Goal: Transaction & Acquisition: Purchase product/service

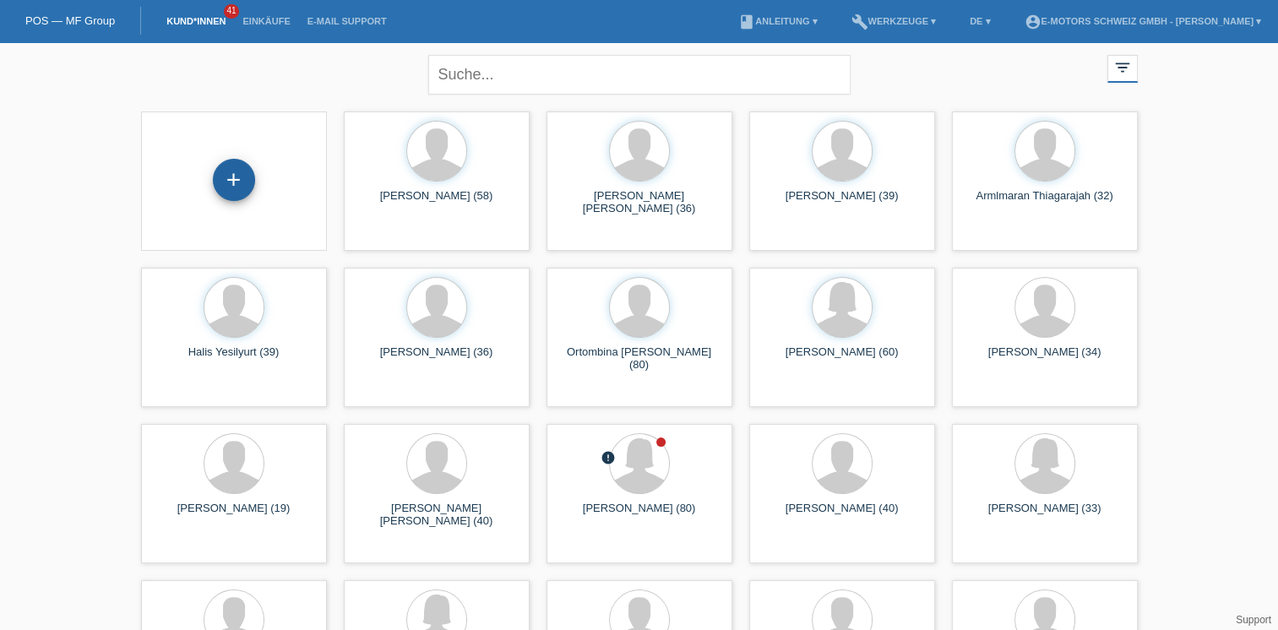
click at [230, 184] on div "+" at bounding box center [234, 180] width 42 height 42
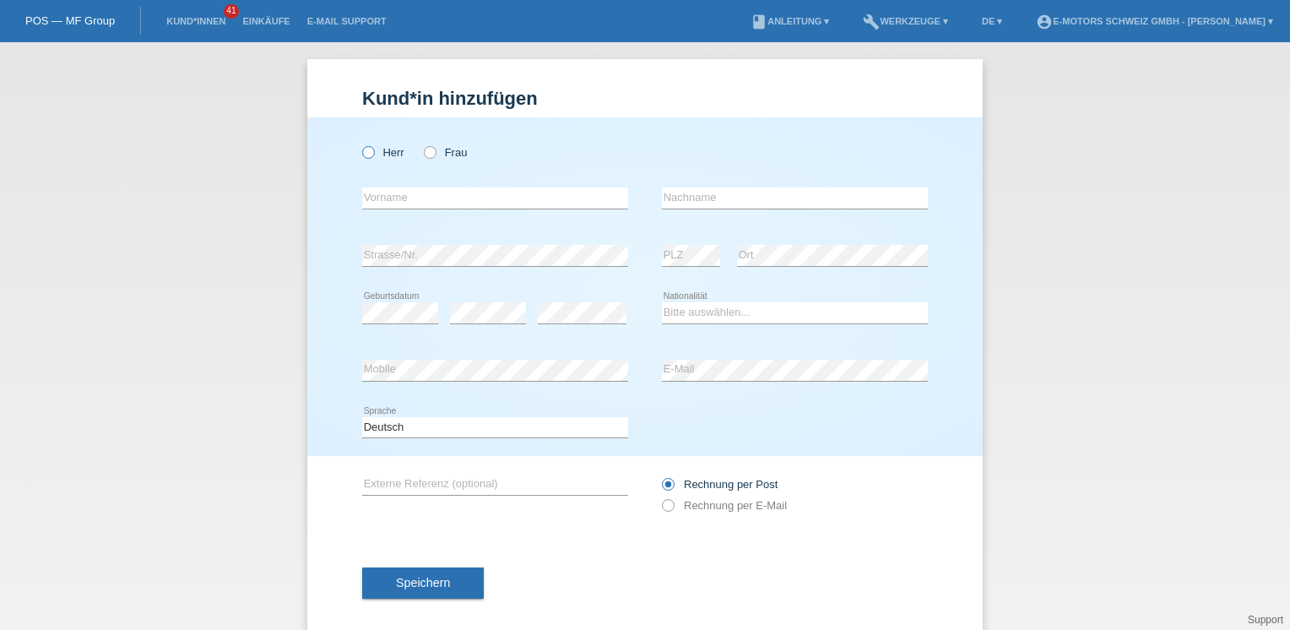
click at [360, 144] on icon at bounding box center [360, 144] width 0 height 0
click at [364, 157] on input "Herr" at bounding box center [367, 151] width 11 height 11
radio input "true"
click at [410, 195] on input "text" at bounding box center [495, 197] width 266 height 21
click at [294, 180] on div "Kund*in hinzufügen Kunde hinzufügen Kundin hinzufügen Herr Frau error Vorname e…" at bounding box center [645, 336] width 1290 height 588
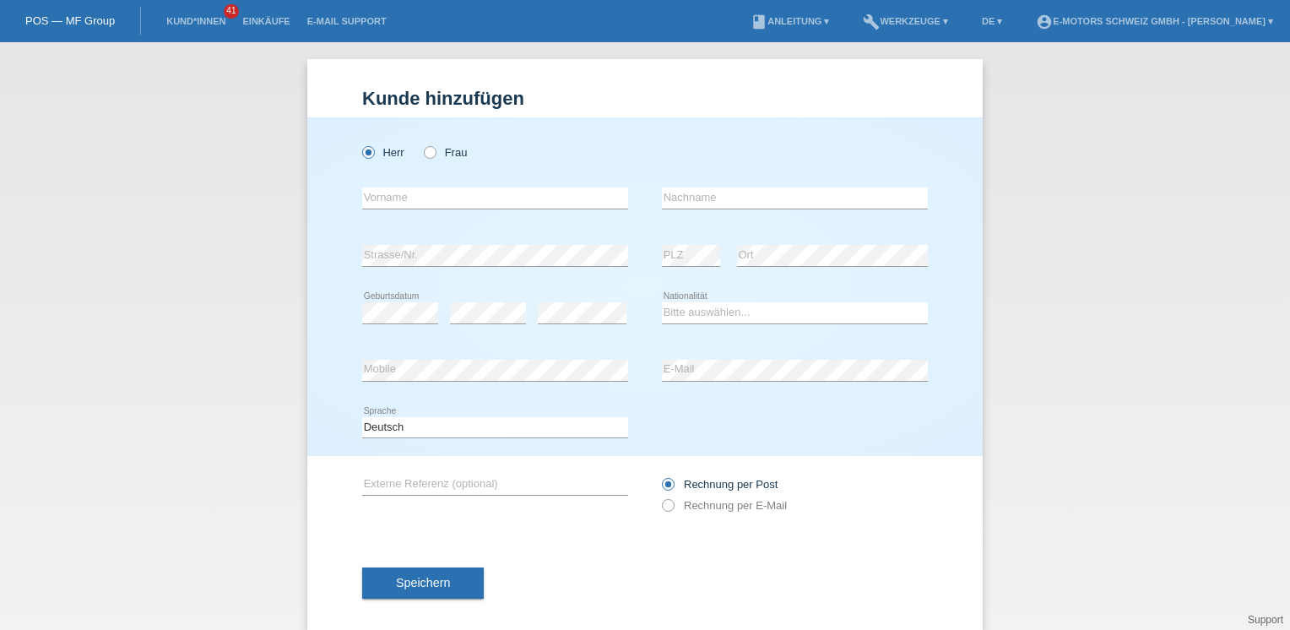
click at [412, 97] on h1 "Kunde hinzufügen" at bounding box center [645, 98] width 566 height 21
click at [395, 194] on input "text" at bounding box center [495, 197] width 266 height 21
click at [353, 381] on div "Herr Frau error Vorname error" at bounding box center [645, 286] width 676 height 339
click at [664, 312] on select "Bitte auswählen... Schweiz Deutschland Liechtenstein Österreich ------------ Af…" at bounding box center [795, 312] width 266 height 20
select select "CH"
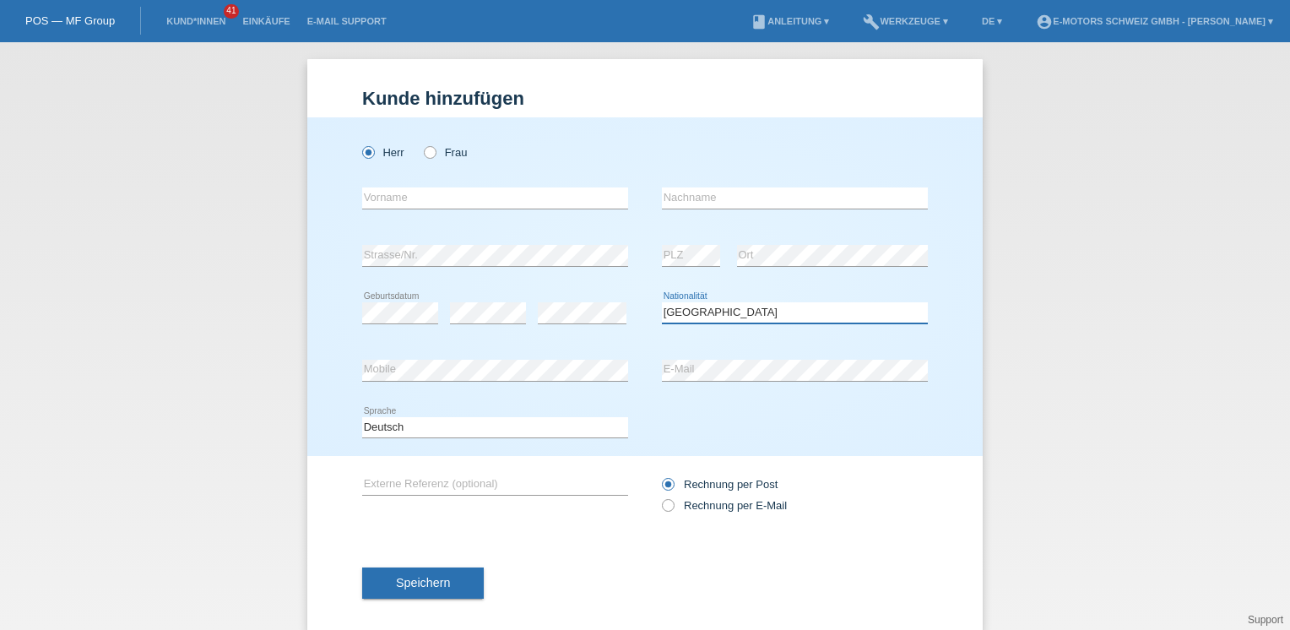
click at [662, 302] on select "Bitte auswählen... Schweiz Deutschland Liechtenstein Österreich ------------ Af…" at bounding box center [795, 312] width 266 height 20
click at [421, 144] on icon at bounding box center [421, 144] width 0 height 0
click at [425, 155] on input "Frau" at bounding box center [429, 151] width 11 height 11
radio input "true"
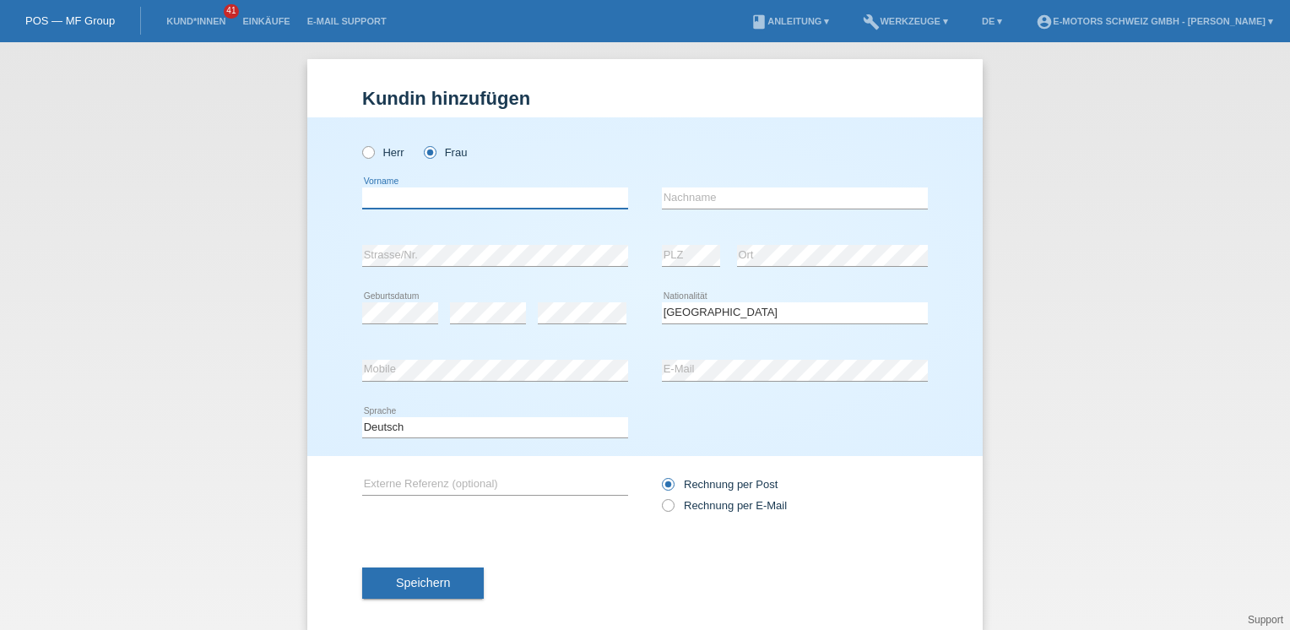
click at [402, 193] on input "text" at bounding box center [495, 197] width 266 height 21
type input "Avdi"
click at [667, 196] on input "text" at bounding box center [795, 197] width 266 height 21
type input "Morina"
click at [419, 580] on span "Speichern" at bounding box center [423, 583] width 54 height 14
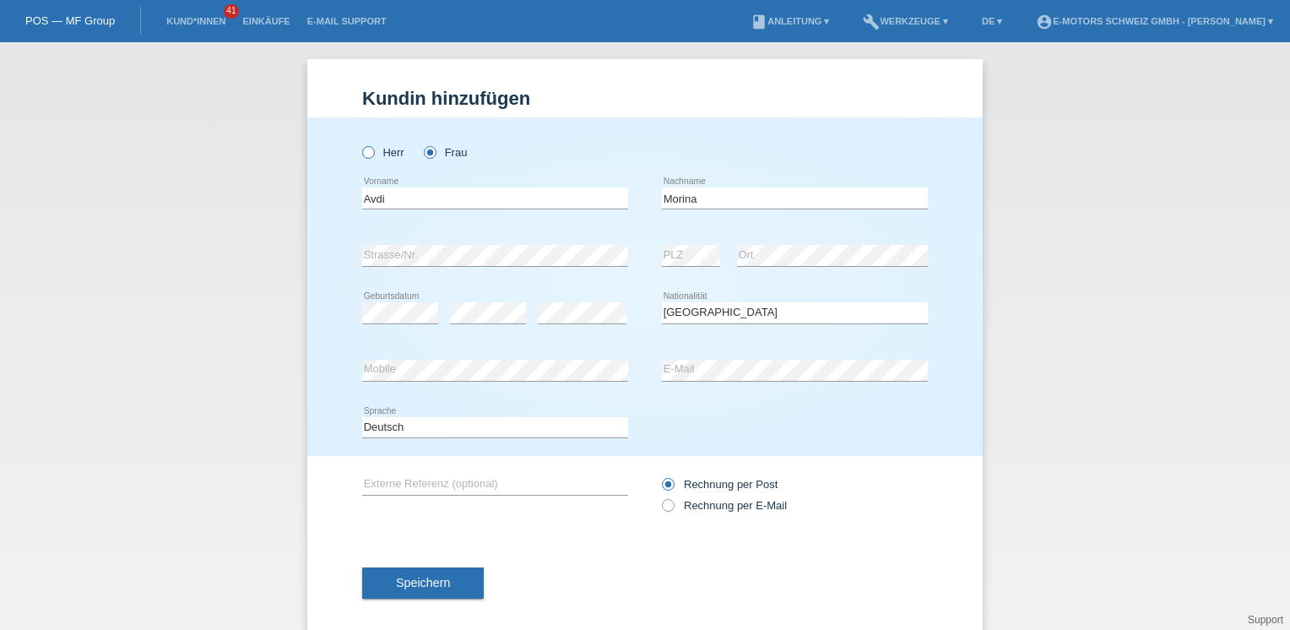
click at [360, 144] on icon at bounding box center [360, 144] width 0 height 0
click at [363, 154] on input "Herr" at bounding box center [367, 151] width 11 height 11
radio input "true"
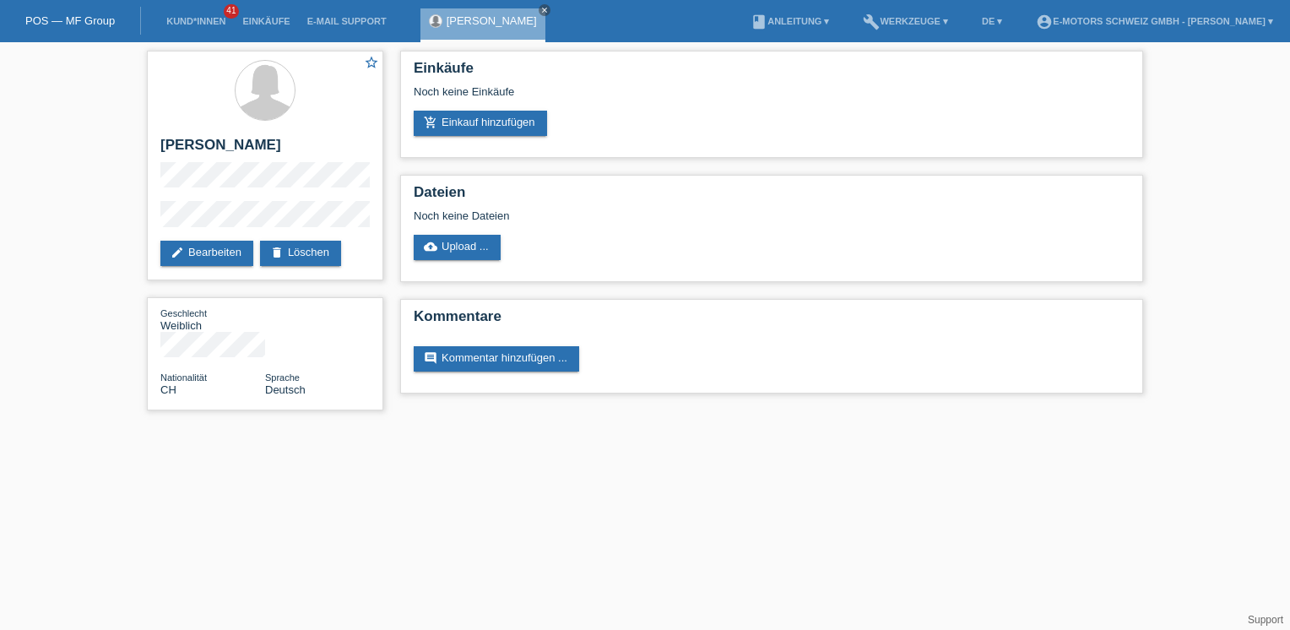
click at [421, 427] on html "POS — MF Group Kund*innen 41 Einkäufe E-Mail Support [PERSON_NAME] close" at bounding box center [645, 213] width 1290 height 427
click at [223, 255] on link "edit Bearbeiten" at bounding box center [206, 253] width 93 height 25
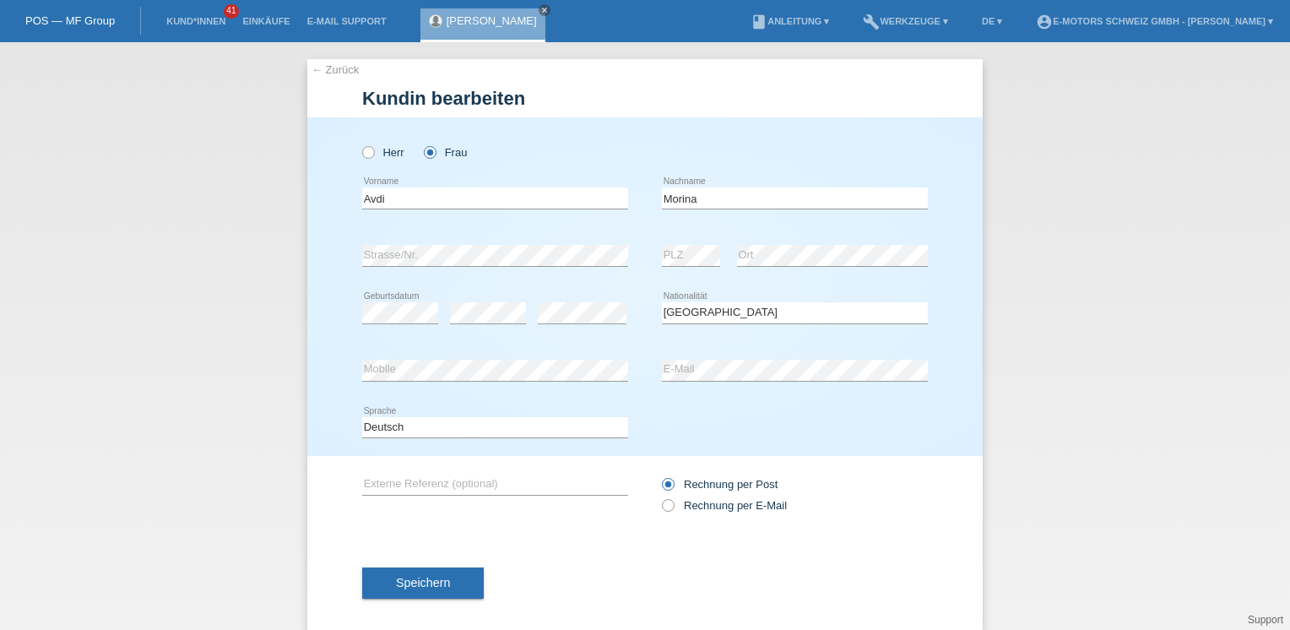
select select "CH"
click at [372, 148] on label "Herr" at bounding box center [383, 152] width 42 height 13
click at [372, 148] on input "Herr" at bounding box center [367, 151] width 11 height 11
radio input "true"
click at [433, 578] on span "Speichern" at bounding box center [423, 583] width 54 height 14
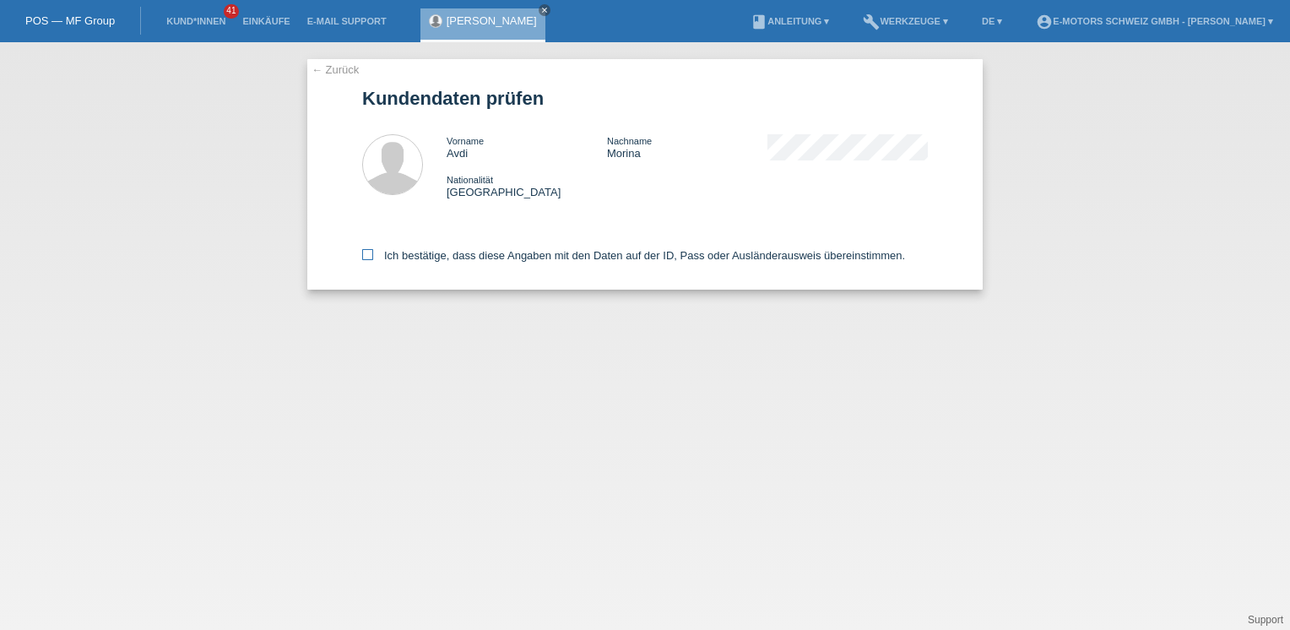
click at [452, 252] on label "Ich bestätige, dass diese Angaben mit den Daten auf der ID, Pass oder Ausländer…" at bounding box center [633, 255] width 543 height 13
click at [373, 252] on input "Ich bestätige, dass diese Angaben mit den Daten auf der ID, Pass oder Ausländer…" at bounding box center [367, 254] width 11 height 11
checkbox input "true"
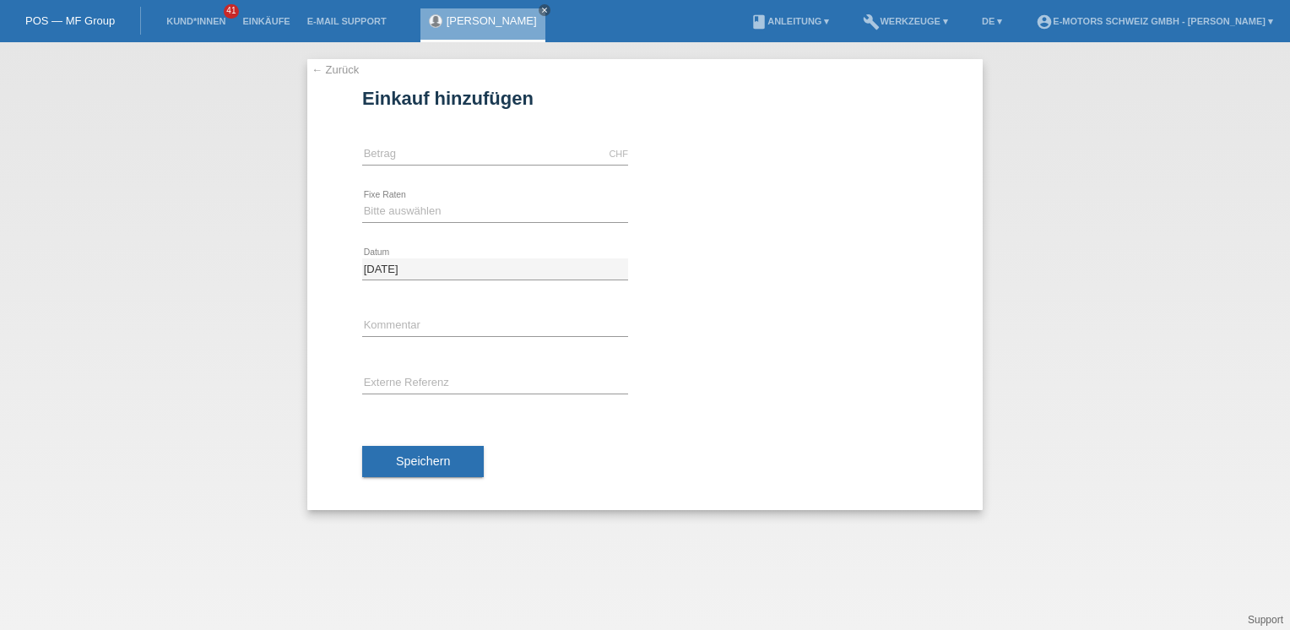
type input "4500.00"
click at [382, 211] on select "Bitte auswählen 12 Raten 24 Raten 36 Raten 48 Raten" at bounding box center [495, 211] width 266 height 20
select select "216"
click at [362, 201] on select "Bitte auswählen 12 Raten 24 Raten 36 Raten 48 Raten" at bounding box center [495, 211] width 266 height 20
click at [420, 323] on input "text" at bounding box center [495, 326] width 266 height 21
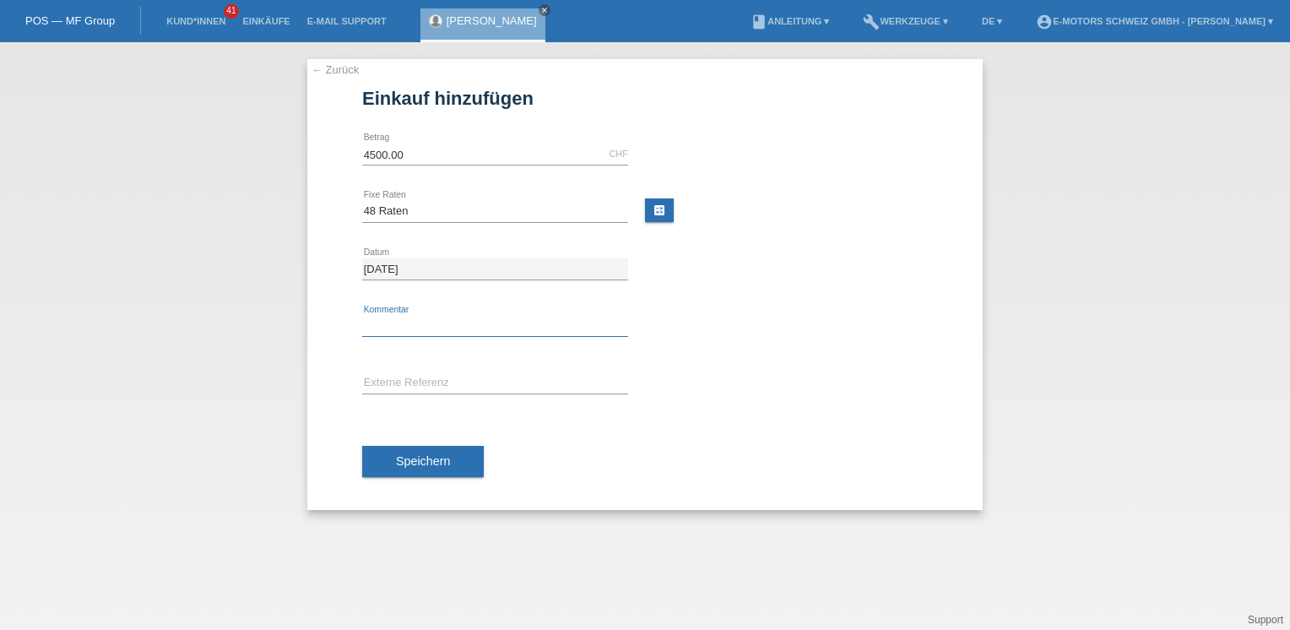
type input "Andi"
click at [404, 455] on span "Speichern" at bounding box center [423, 461] width 54 height 14
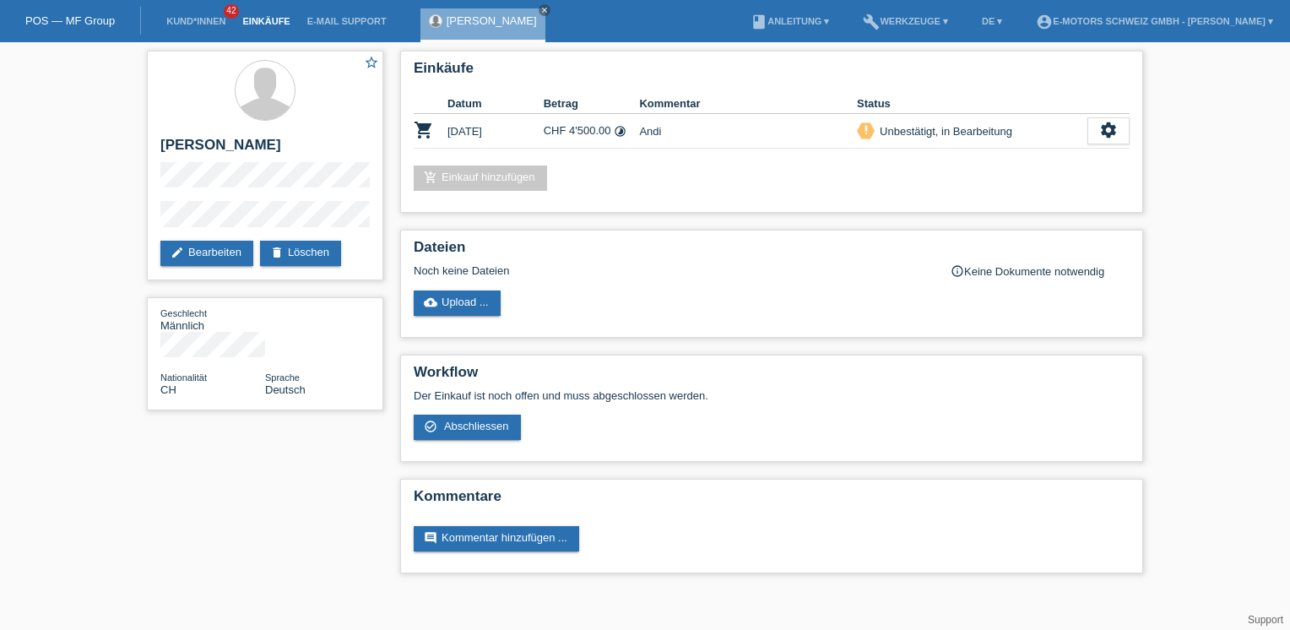
click at [263, 19] on link "Einkäufe" at bounding box center [266, 21] width 64 height 10
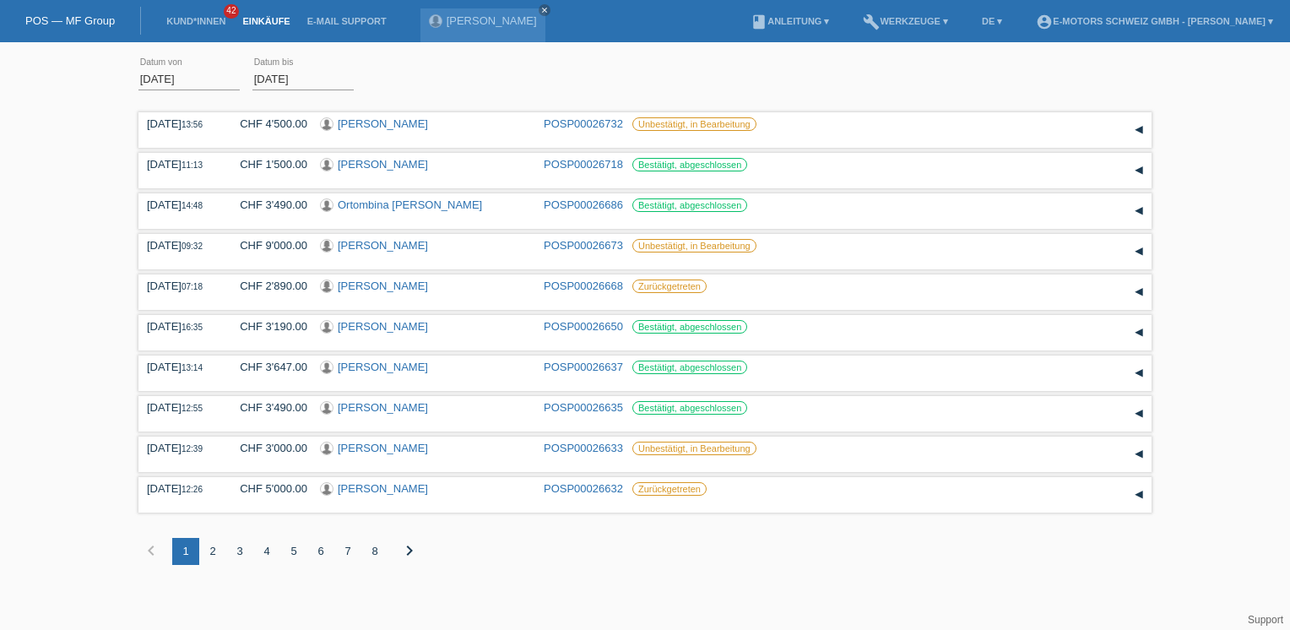
click at [437, 82] on div "Übernehmen" at bounding box center [413, 78] width 92 height 24
click at [229, 66] on div "01.08.2025 error Datum von" at bounding box center [189, 79] width 101 height 57
click at [441, 84] on div "Übernehmen" at bounding box center [413, 78] width 92 height 24
click at [334, 99] on div "28.08.2025 error Datum bis" at bounding box center [303, 79] width 101 height 57
click at [188, 98] on div "01.08.2025 error Datum von" at bounding box center [189, 79] width 101 height 57
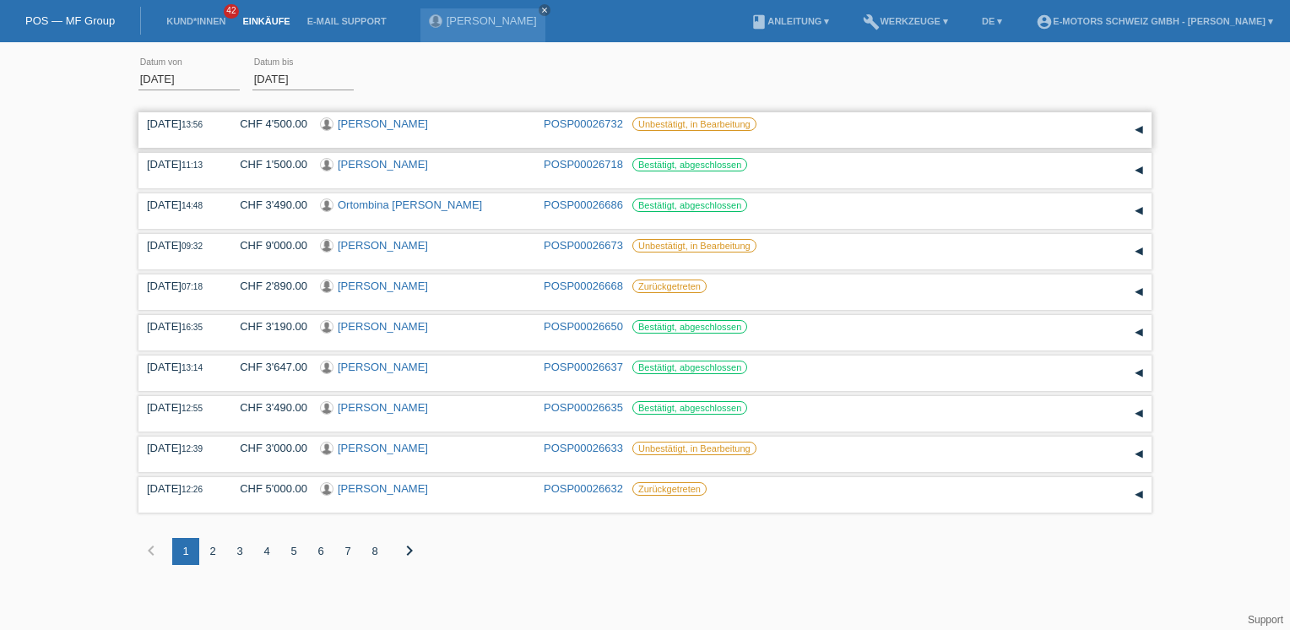
drag, startPoint x: 150, startPoint y: 123, endPoint x: 261, endPoint y: 130, distance: 110.8
click at [261, 130] on div "28.08.2025 13:56 CHF 4'500.00 Avdi Morina POSP00026732 Unbestätigt, in Bearbeit…" at bounding box center [645, 129] width 997 height 25
drag, startPoint x: 261, startPoint y: 130, endPoint x: 104, endPoint y: 93, distance: 161.4
click at [104, 93] on div "01.08.2025 error Datum von 28.08.2025 error Datum bis Übernehmen 13:56 Datum" at bounding box center [645, 321] width 1290 height 540
click at [411, 83] on div "Übernehmen" at bounding box center [413, 78] width 92 height 24
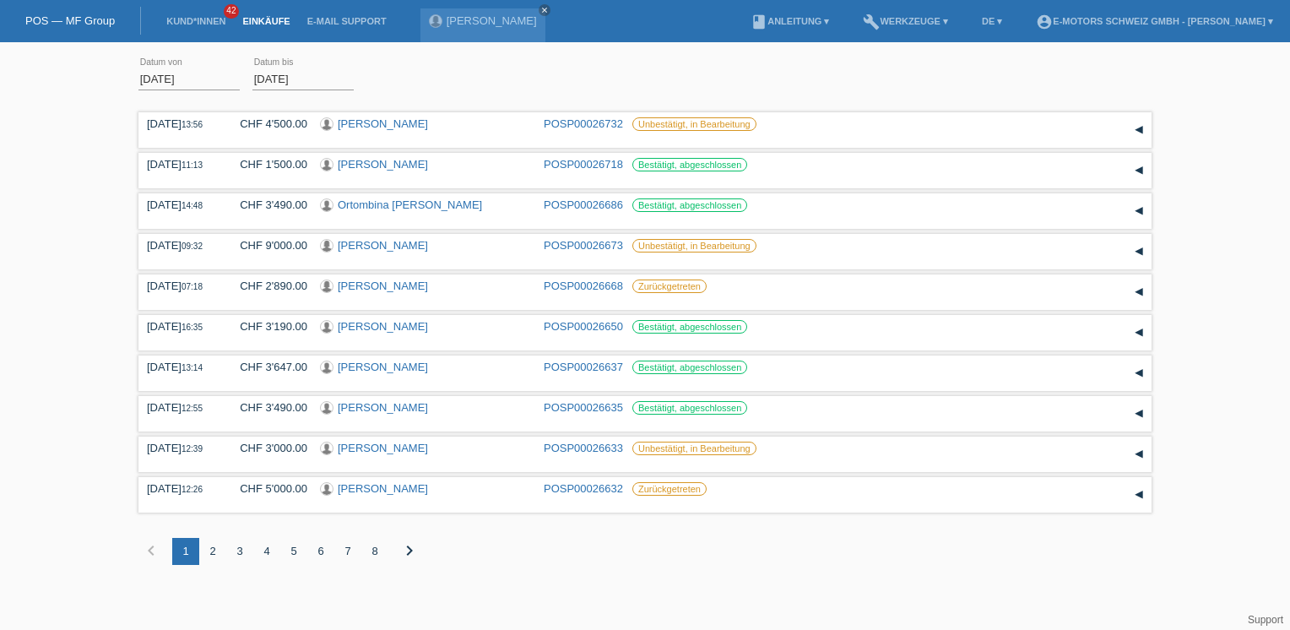
click at [579, 84] on div "01.08.2025 error Datum von 28.08.2025 error Datum bis Übernehmen" at bounding box center [645, 79] width 1013 height 57
click at [398, 80] on div "Übernehmen" at bounding box center [413, 78] width 92 height 24
click at [412, 82] on div "Übernehmen" at bounding box center [413, 78] width 92 height 24
click at [607, 92] on div "[DATE] error Datum von [DATE] error Datum bis Übernehmen" at bounding box center [645, 79] width 1013 height 57
click at [383, 128] on link "[PERSON_NAME]" at bounding box center [383, 123] width 90 height 13
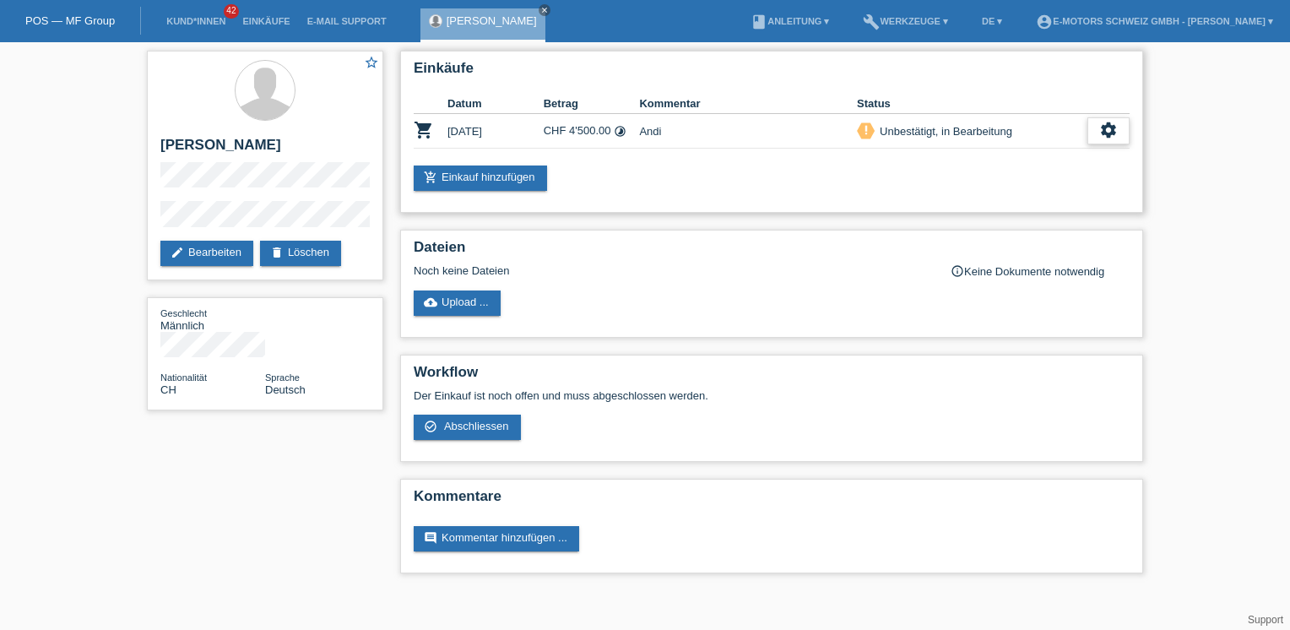
click at [1105, 133] on icon "settings" at bounding box center [1109, 130] width 19 height 19
click at [1002, 233] on span "Kunde ist vom Kauf zurückgetreten..." at bounding box center [1045, 232] width 185 height 20
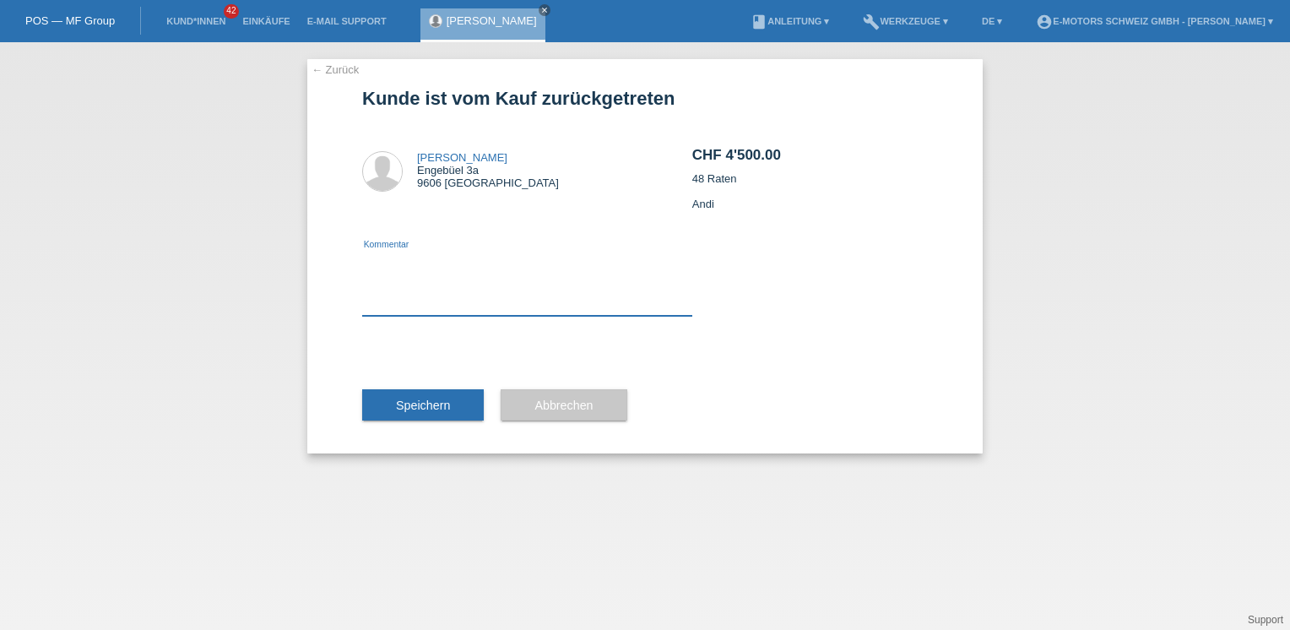
click at [410, 264] on textarea at bounding box center [527, 283] width 330 height 65
type textarea "falsch"
click at [429, 396] on button "Speichern" at bounding box center [423, 405] width 122 height 32
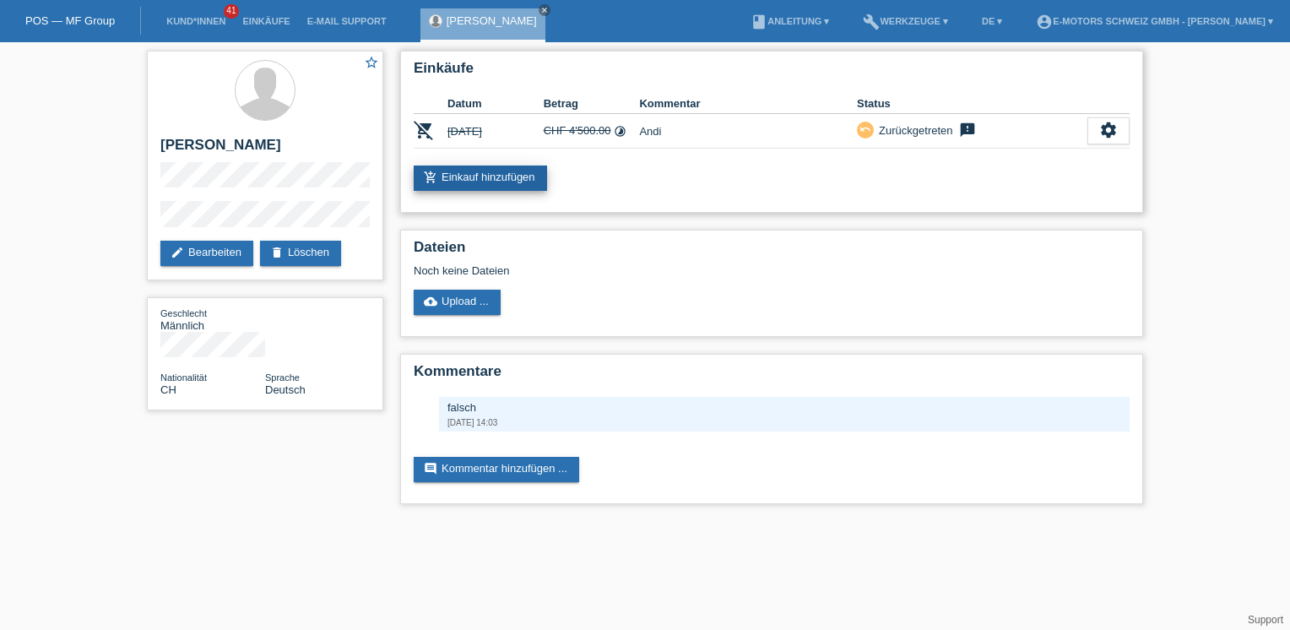
click at [533, 177] on link "add_shopping_cart Einkauf hinzufügen" at bounding box center [480, 178] width 133 height 25
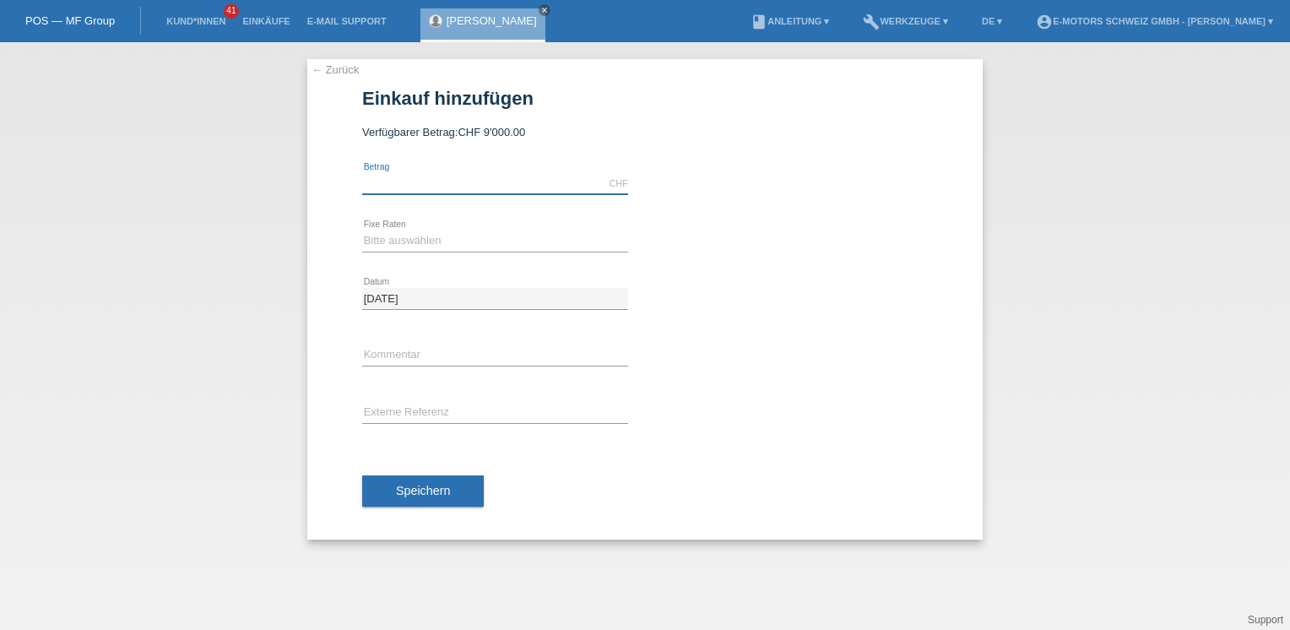
click at [393, 180] on input "text" at bounding box center [495, 183] width 266 height 21
type input "2790.00"
click at [659, 239] on link "calculate" at bounding box center [659, 240] width 29 height 24
type input "2790.00"
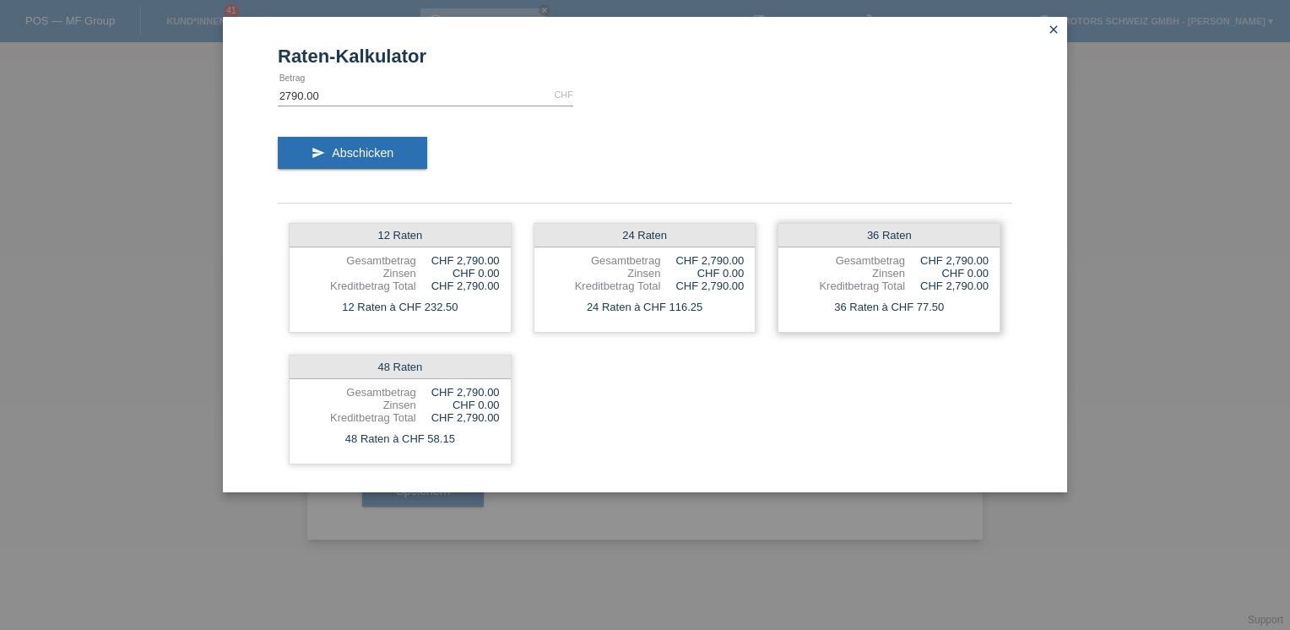
click at [821, 237] on div "36 Raten" at bounding box center [889, 236] width 221 height 24
click at [580, 162] on div "send Abschicken" at bounding box center [645, 159] width 735 height 70
click at [663, 147] on div "send Abschicken" at bounding box center [645, 159] width 735 height 70
click at [828, 285] on div "Kreditbetrag Total" at bounding box center [848, 286] width 116 height 13
click at [637, 133] on div "send Abschicken" at bounding box center [645, 159] width 735 height 70
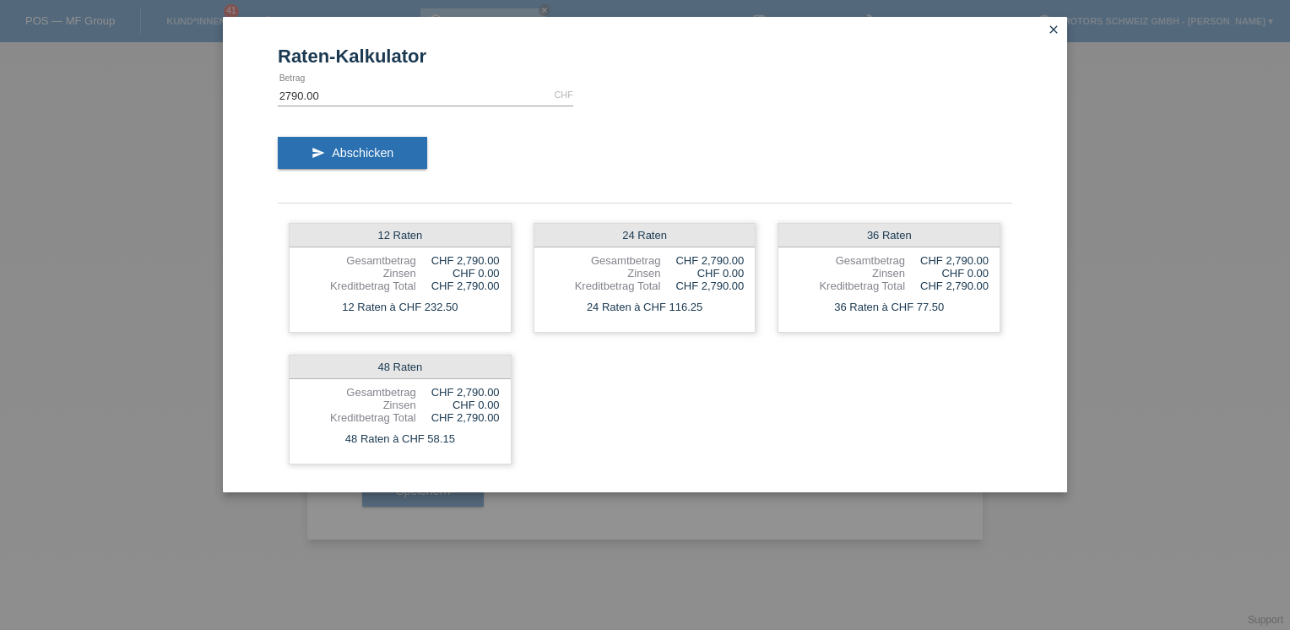
click at [619, 164] on div "send Abschicken" at bounding box center [645, 159] width 735 height 70
click at [595, 426] on div "12 Raten Gesamtbetrag CHF 2,790.00 Zinsen CHF 0.00 Kreditbetrag Total CHF 2,790…" at bounding box center [645, 343] width 735 height 263
click at [837, 282] on div "Kreditbetrag Total" at bounding box center [848, 286] width 116 height 13
click at [420, 187] on div "send Abschicken" at bounding box center [645, 159] width 735 height 70
click at [426, 190] on div "send Abschicken" at bounding box center [645, 159] width 735 height 70
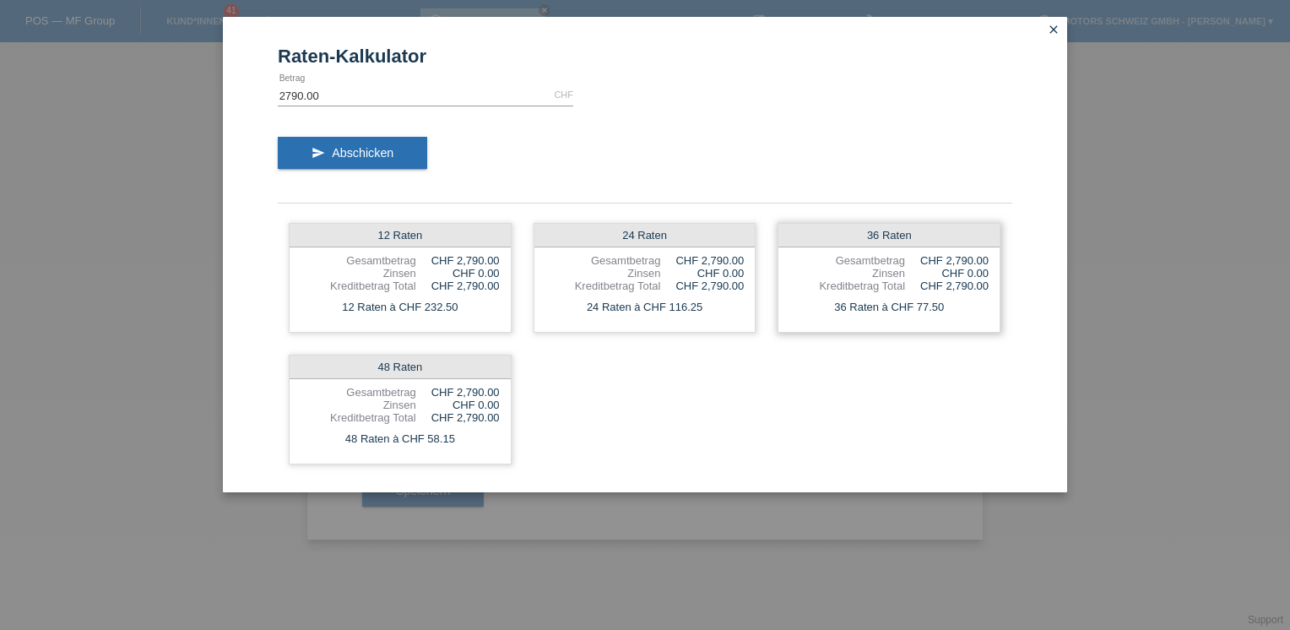
click at [872, 285] on div "Kreditbetrag Total" at bounding box center [848, 286] width 116 height 13
click at [404, 93] on input "2790.00" at bounding box center [426, 94] width 296 height 21
click at [482, 145] on div "send Abschicken" at bounding box center [645, 159] width 735 height 70
click at [537, 569] on div "Raten-Kalkulator 2790.00 CHF error Betrag send Abschicken 12 Raten Gesamtbetrag…" at bounding box center [645, 315] width 1290 height 630
click at [1057, 27] on icon "close" at bounding box center [1054, 30] width 14 height 14
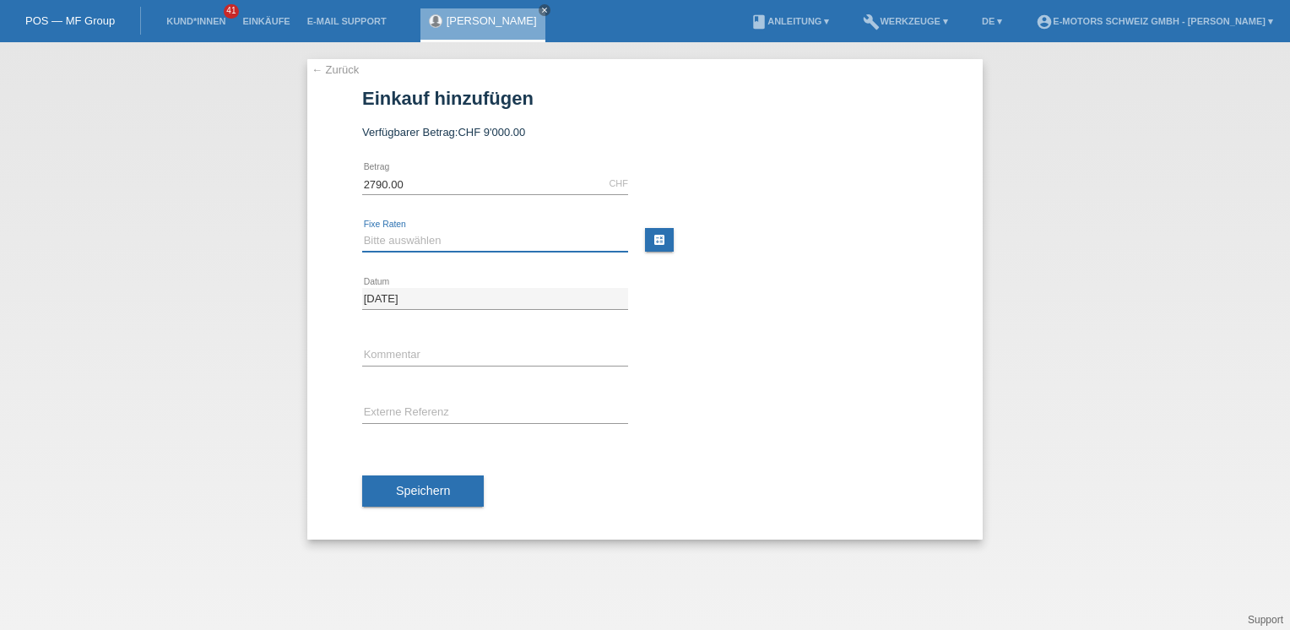
click at [412, 242] on select "Bitte auswählen 12 Raten 24 Raten 36 Raten 48 Raten" at bounding box center [495, 241] width 266 height 20
select select "215"
click at [362, 231] on select "Bitte auswählen 12 Raten 24 Raten 36 Raten 48 Raten" at bounding box center [495, 241] width 266 height 20
click at [461, 487] on button "Speichern" at bounding box center [423, 491] width 122 height 32
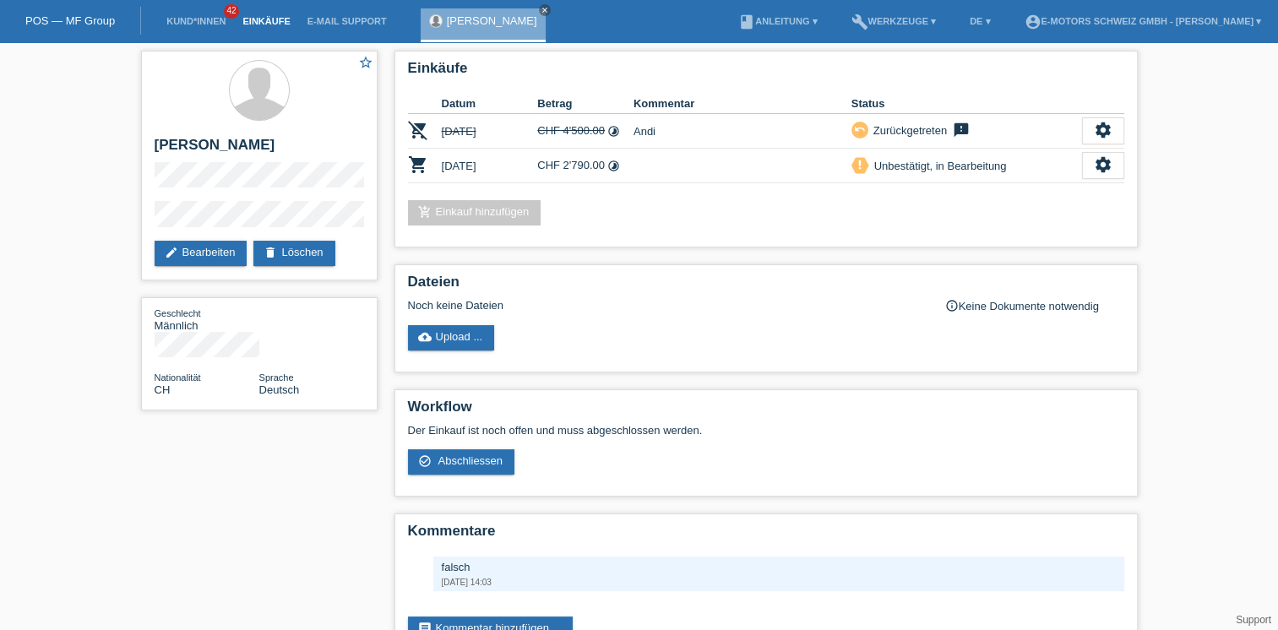
click at [271, 22] on link "Einkäufe" at bounding box center [266, 21] width 64 height 10
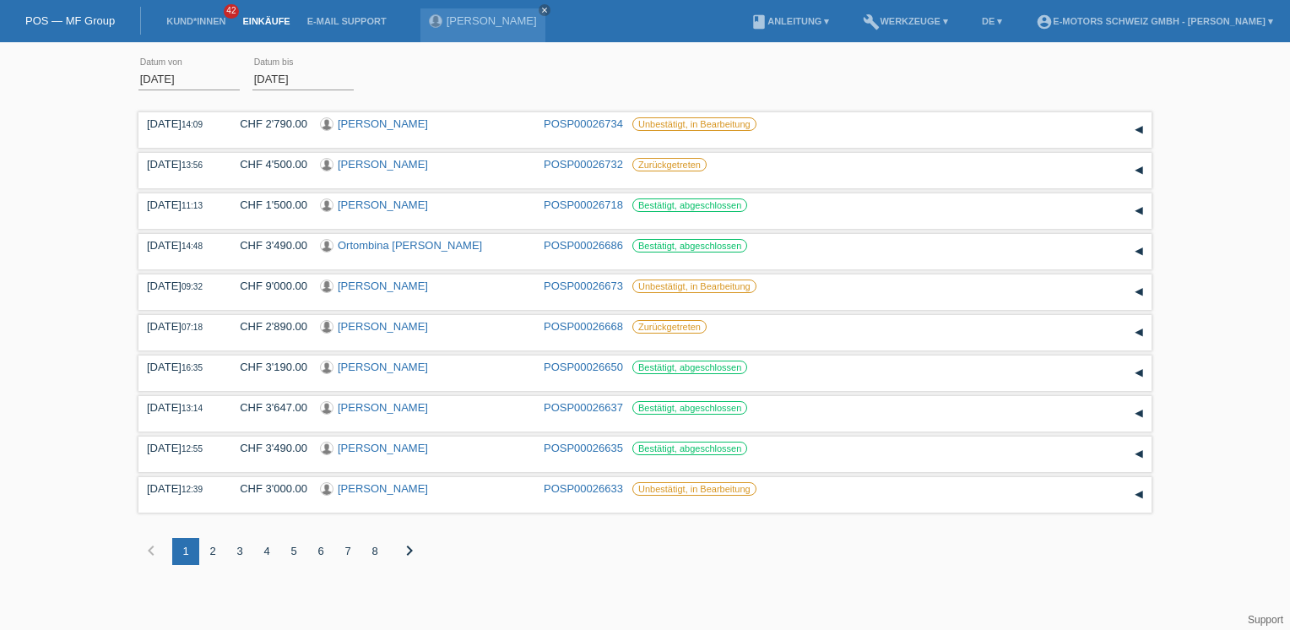
click at [735, 85] on div "[DATE] error Datum von [DATE] error Datum bis Übernehmen" at bounding box center [645, 79] width 1013 height 57
drag, startPoint x: 510, startPoint y: 85, endPoint x: 1217, endPoint y: 162, distance: 711.0
click at [1217, 162] on div "[DATE] error Datum von [DATE] error Datum bis Übernehmen 14:09 Datum" at bounding box center [645, 321] width 1290 height 540
click at [754, 68] on div "01.08.2025 error Datum von 28.08.2025 error Datum bis Übernehmen" at bounding box center [645, 79] width 1013 height 57
click at [383, 117] on link "[PERSON_NAME]" at bounding box center [383, 123] width 90 height 13
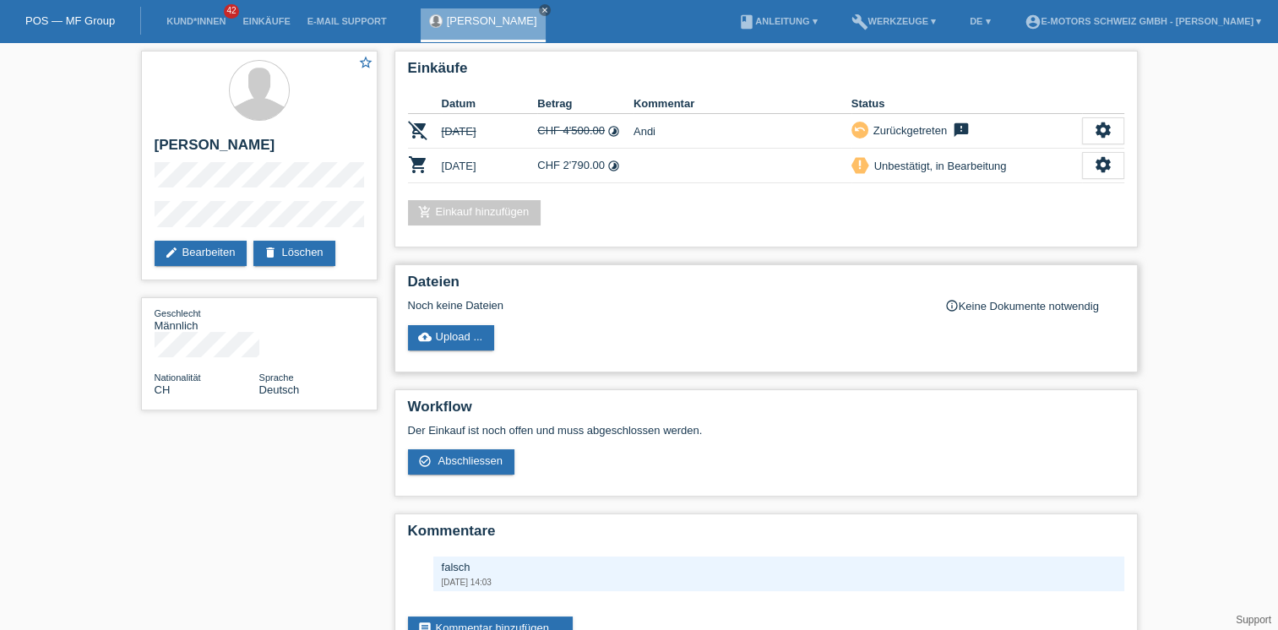
click at [696, 316] on div "Dateien Noch keine Dateien info_outline Keine Dokumente notwendig cloud_upload …" at bounding box center [765, 318] width 743 height 108
click at [656, 256] on div "Einkäufe Datum Betrag Kommentar Status remove_shopping_cart [DATE] CHF 4'500.00…" at bounding box center [766, 361] width 760 height 638
click at [694, 319] on div "Dateien Noch keine Dateien info_outline Keine Dokumente notwendig cloud_upload …" at bounding box center [765, 318] width 743 height 108
click at [464, 280] on h2 "Dateien" at bounding box center [766, 286] width 716 height 25
drag, startPoint x: 500, startPoint y: 304, endPoint x: 388, endPoint y: 304, distance: 111.5
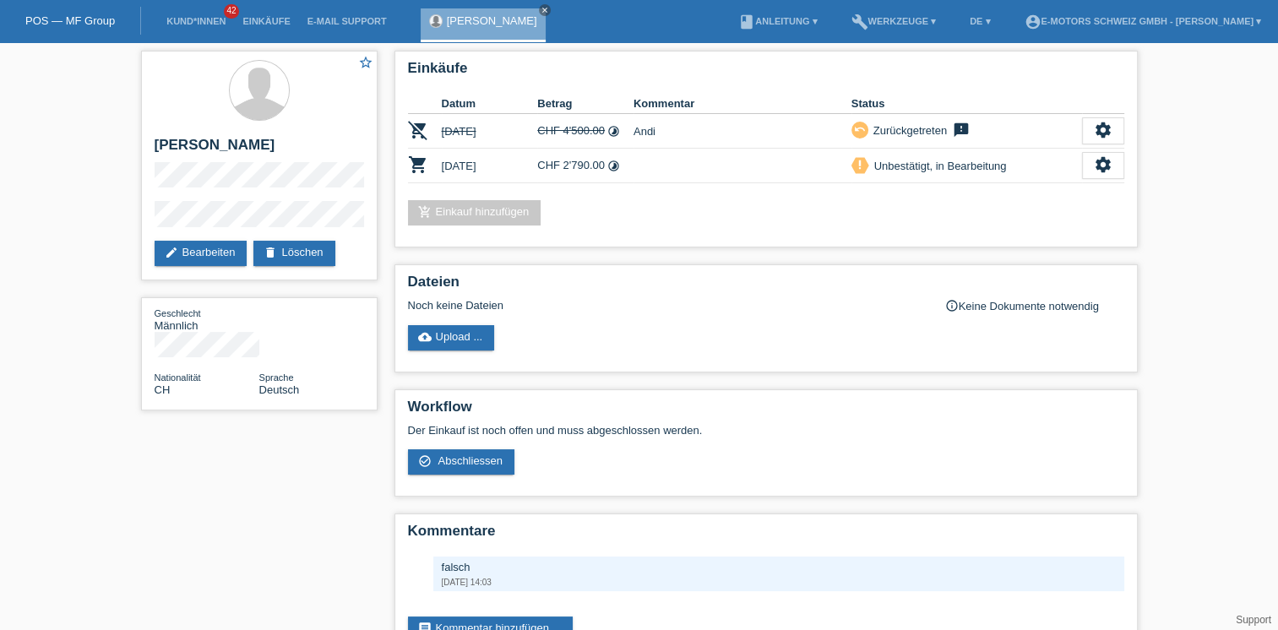
click at [388, 304] on div "Einkäufe Datum Betrag Kommentar Status remove_shopping_cart 28.08.2025 CHF 4'50…" at bounding box center [766, 361] width 760 height 638
drag, startPoint x: 388, startPoint y: 304, endPoint x: 531, endPoint y: 307, distance: 142.8
click at [534, 307] on div "Noch keine Dateien" at bounding box center [666, 305] width 516 height 13
click at [492, 284] on h2 "Dateien" at bounding box center [766, 286] width 716 height 25
drag, startPoint x: 407, startPoint y: 302, endPoint x: 532, endPoint y: 311, distance: 125.3
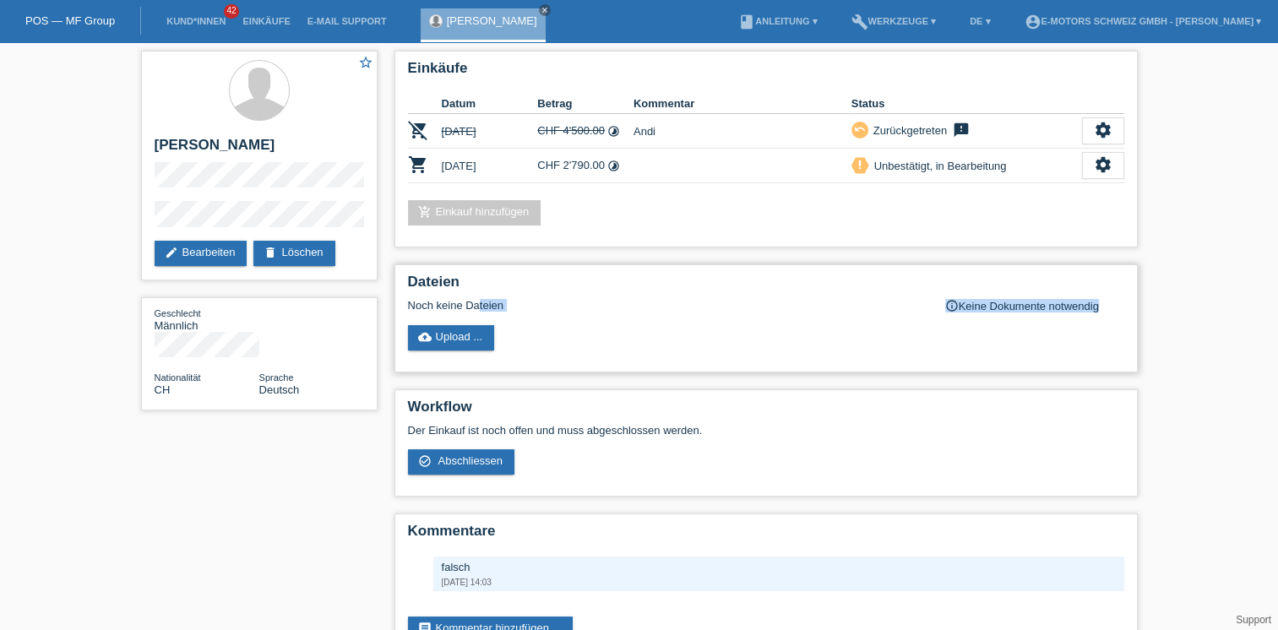
click at [532, 311] on div "Dateien Noch keine Dateien info_outline Keine Dokumente notwendig cloud_upload …" at bounding box center [765, 318] width 743 height 108
drag, startPoint x: 532, startPoint y: 311, endPoint x: 594, endPoint y: 298, distance: 62.9
click at [594, 299] on div "Noch keine Dateien" at bounding box center [666, 305] width 516 height 13
click at [486, 28] on div "Avdi Morina close" at bounding box center [483, 25] width 125 height 34
click at [277, 23] on link "Einkäufe" at bounding box center [266, 21] width 64 height 10
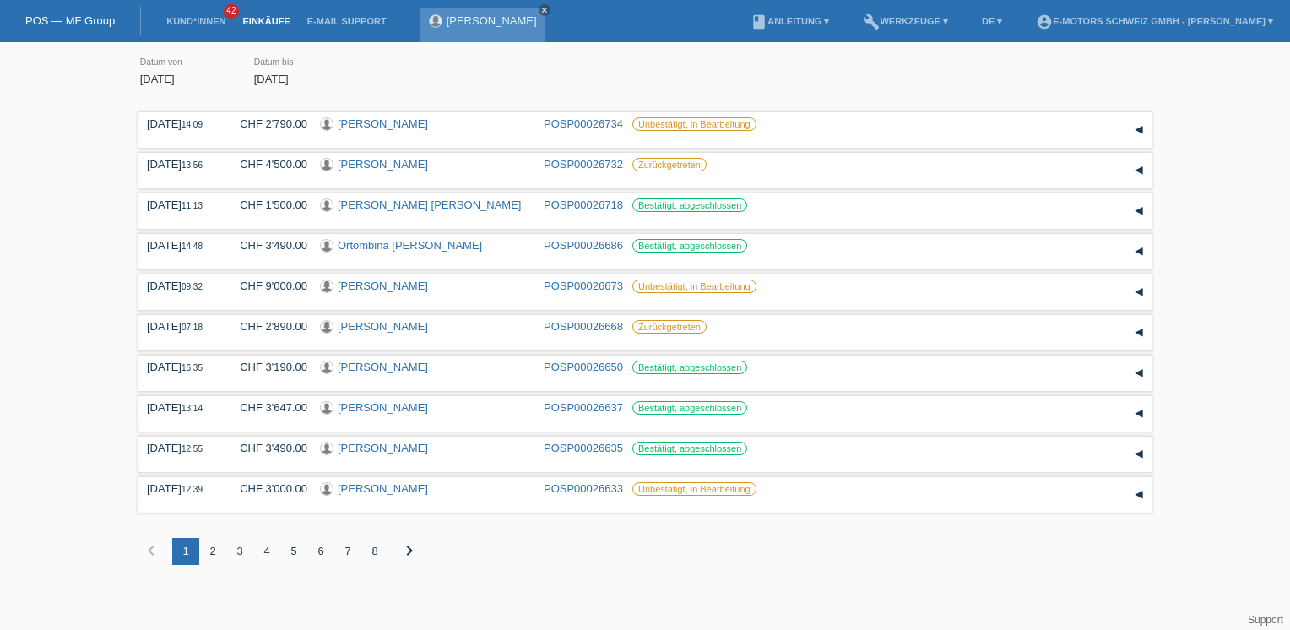
click at [540, 8] on icon "close" at bounding box center [544, 10] width 8 height 8
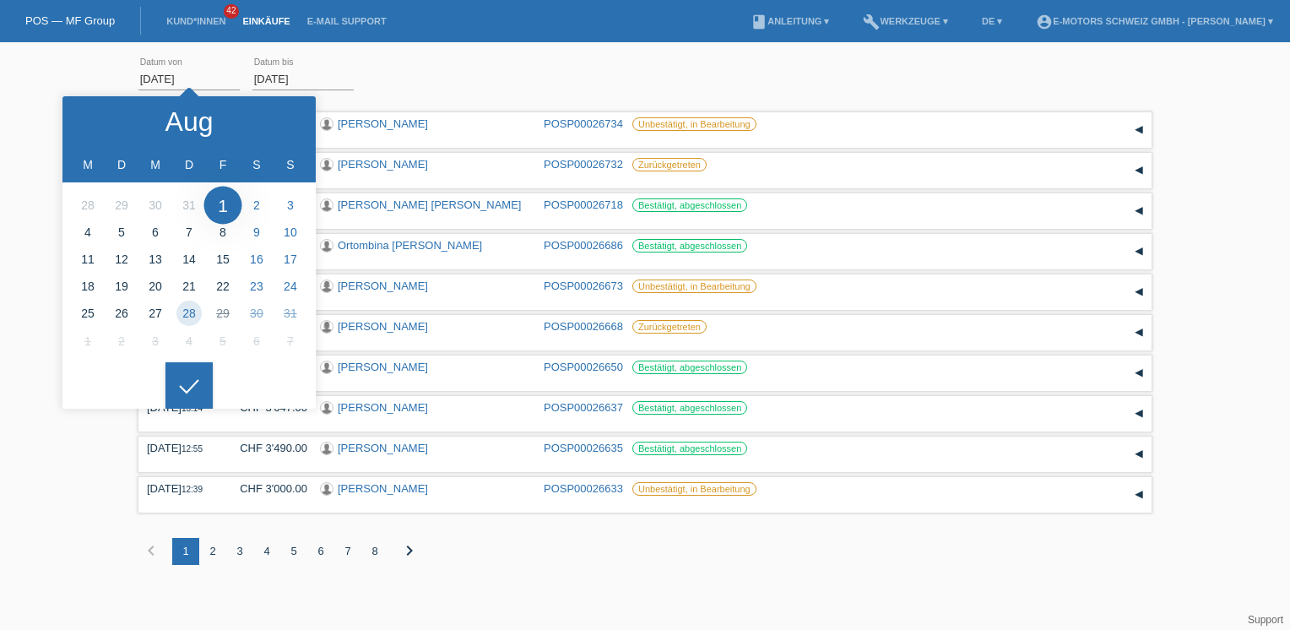
click at [223, 82] on input "[DATE]" at bounding box center [189, 78] width 101 height 21
click at [963, 63] on div "[DATE] error Datum von [DATE] error Datum bis Übernehmen" at bounding box center [645, 79] width 1013 height 57
